Goal: Task Accomplishment & Management: Complete application form

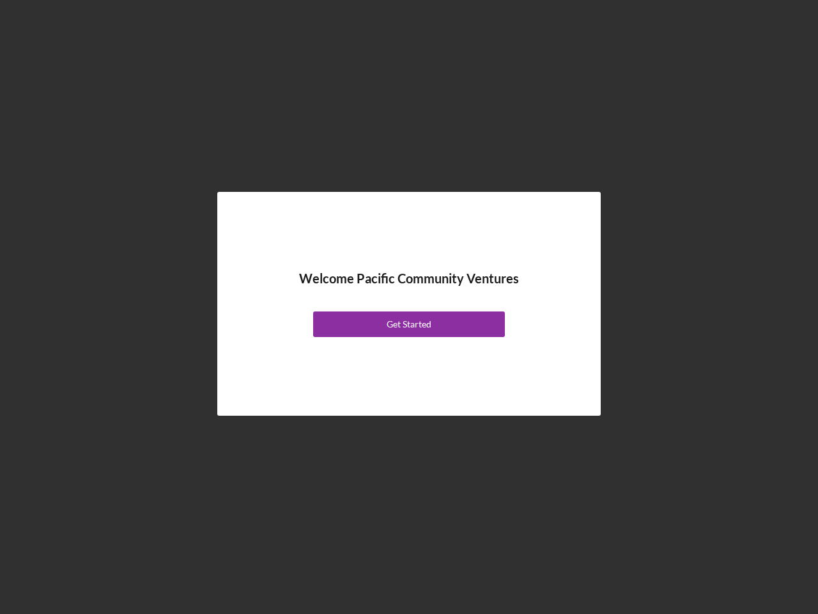
click at [409, 307] on div "Welcome Pacific Community Ventures Get Started" at bounding box center [409, 304] width 320 height 160
click at [409, 324] on div "Get Started" at bounding box center [409, 324] width 45 height 26
